Goal: Information Seeking & Learning: Learn about a topic

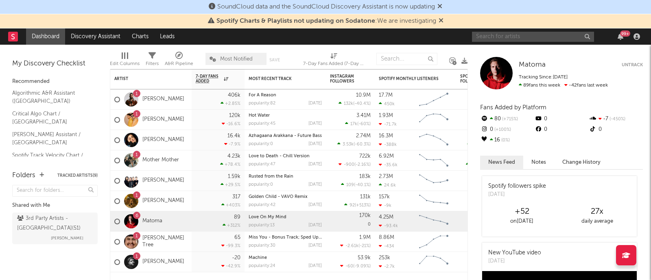
click at [500, 37] on input "text" at bounding box center [533, 37] width 122 height 10
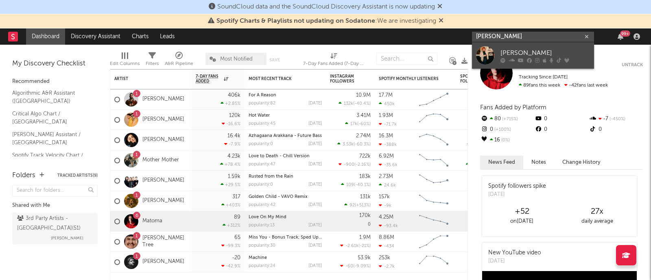
type input "[PERSON_NAME]"
click at [529, 47] on link "[PERSON_NAME]" at bounding box center [533, 55] width 122 height 26
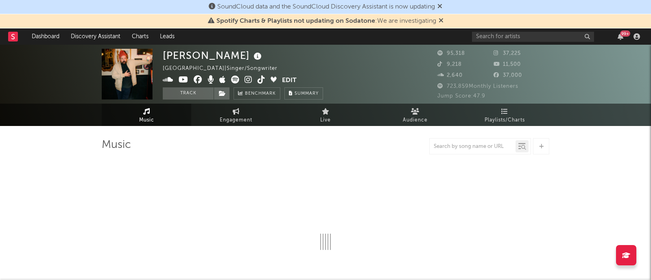
select select "6m"
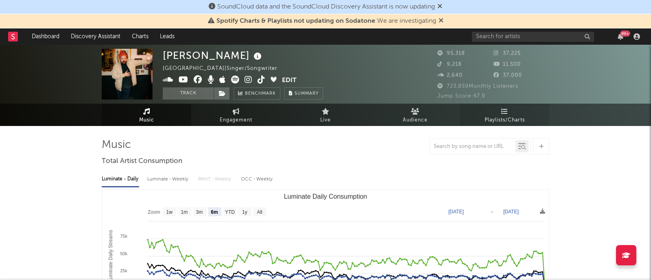
click at [492, 112] on link "Playlists/Charts" at bounding box center [503, 115] width 89 height 22
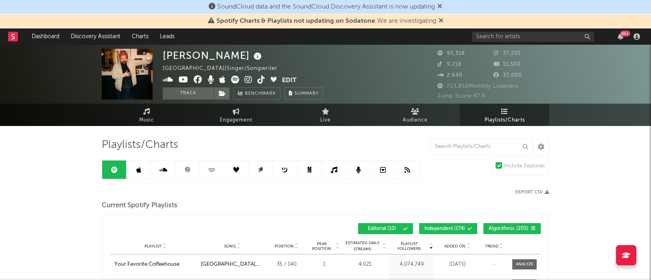
click at [139, 170] on icon at bounding box center [138, 170] width 5 height 7
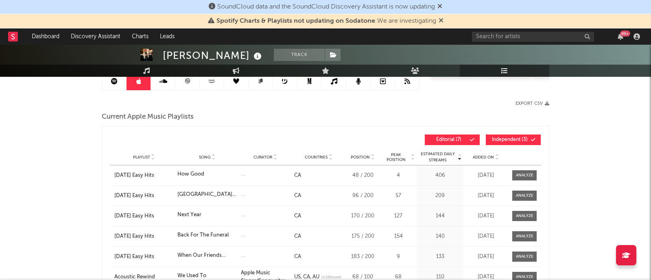
scroll to position [104, 0]
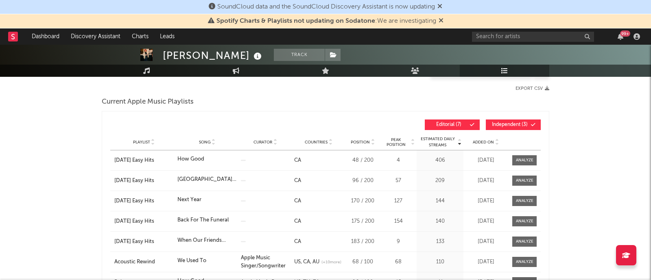
click at [485, 145] on div "Added On" at bounding box center [485, 142] width 41 height 6
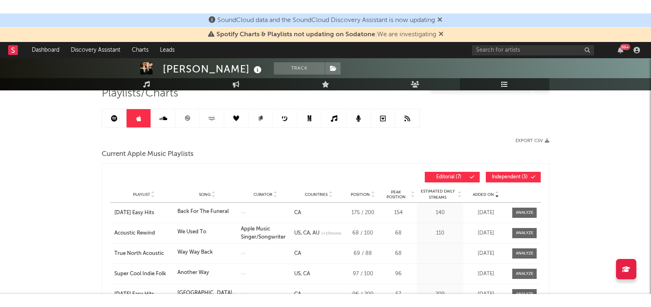
scroll to position [14, 0]
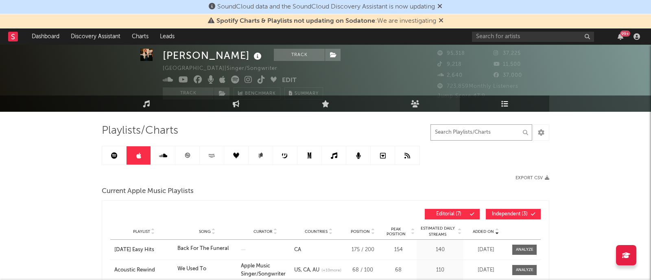
click at [448, 133] on input "text" at bounding box center [481, 132] width 102 height 16
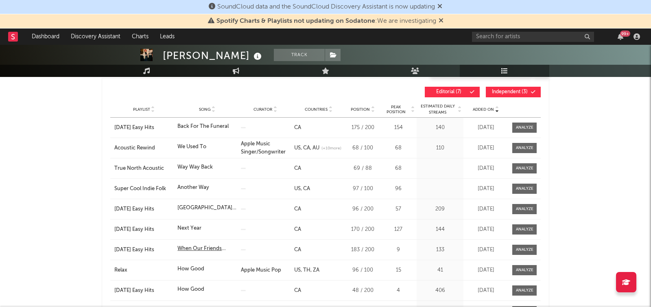
scroll to position [136, 0]
click at [205, 111] on span "Song" at bounding box center [205, 109] width 12 height 5
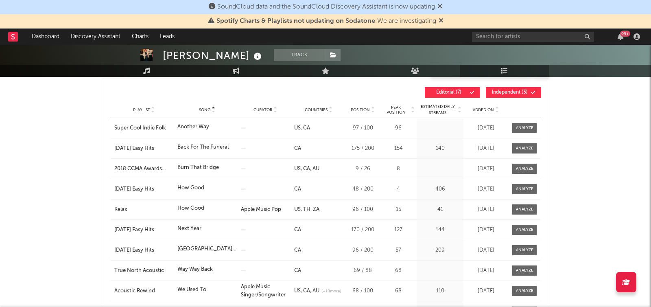
click at [205, 111] on span "Song" at bounding box center [205, 109] width 12 height 5
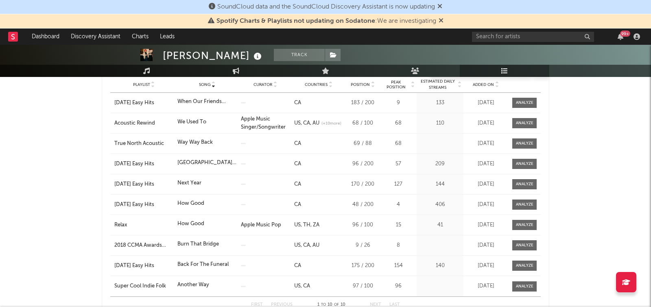
scroll to position [134, 0]
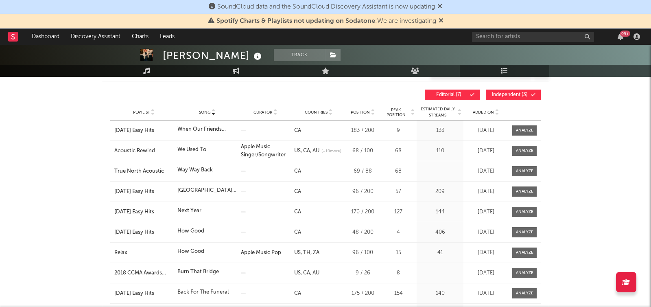
click at [210, 112] on span "Song" at bounding box center [205, 112] width 12 height 5
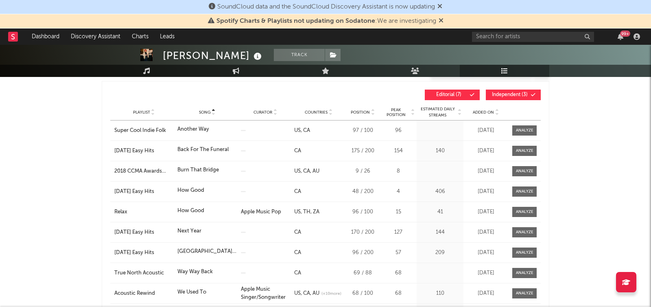
click at [211, 113] on icon at bounding box center [213, 113] width 4 height 3
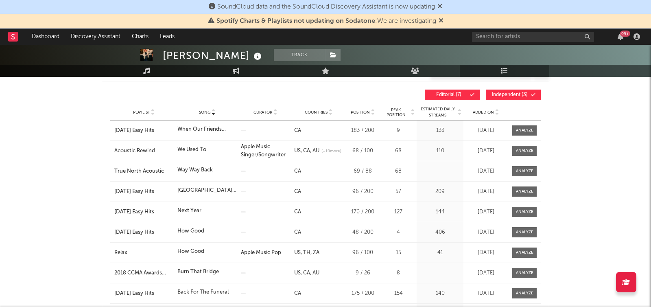
click at [517, 94] on span "Independent ( 3 )" at bounding box center [509, 94] width 37 height 5
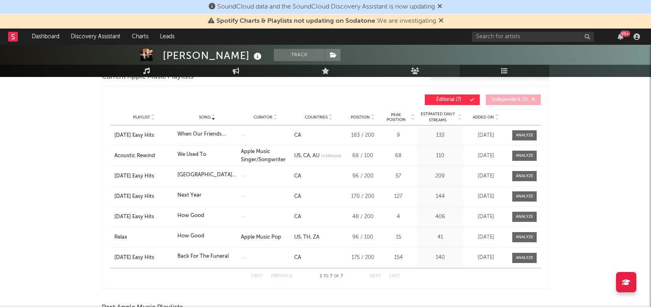
scroll to position [124, 0]
